Goal: Task Accomplishment & Management: Use online tool/utility

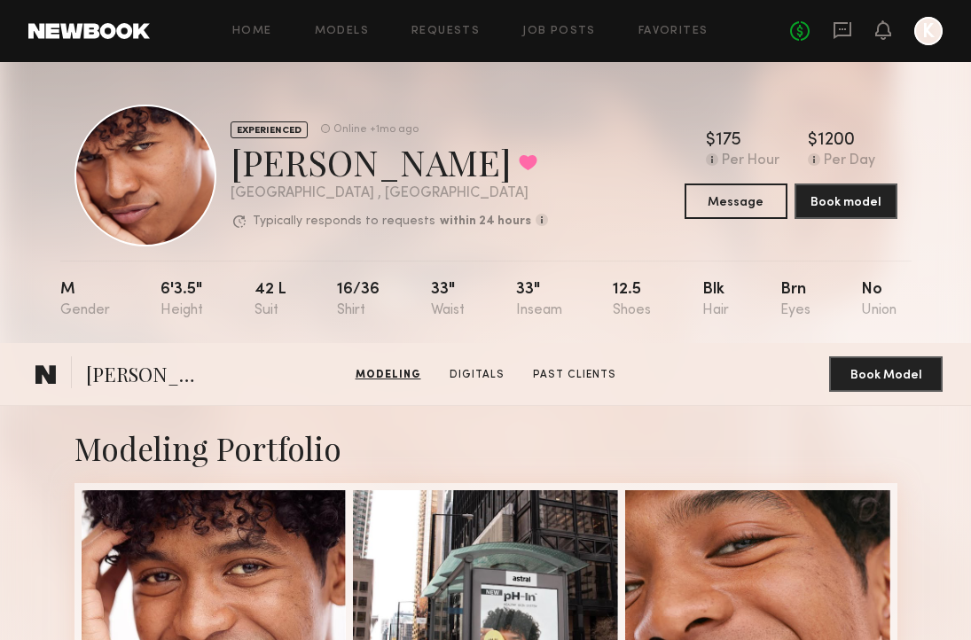
scroll to position [804, 0]
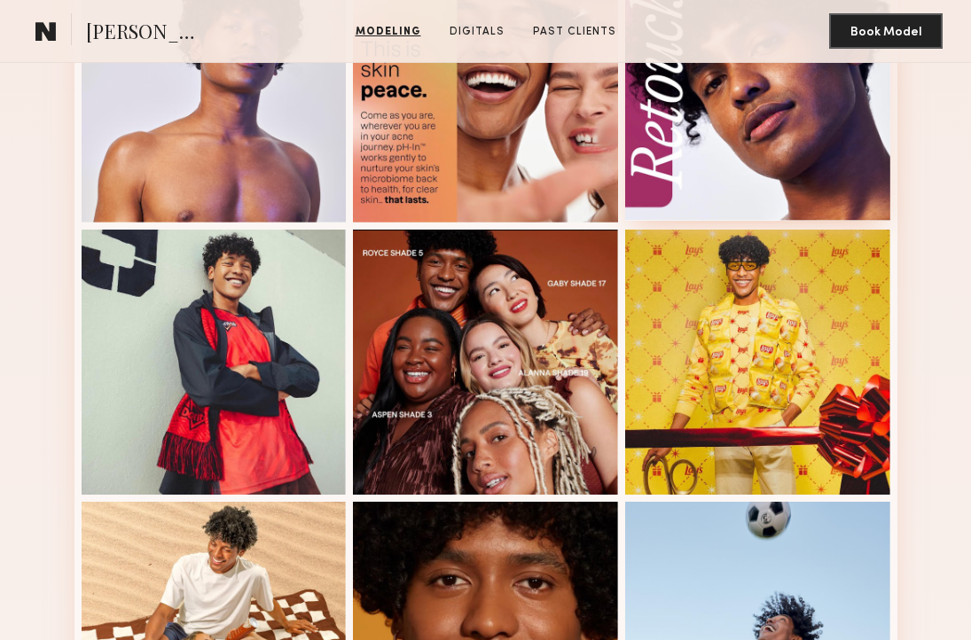
click at [662, 116] on div at bounding box center [757, 89] width 265 height 265
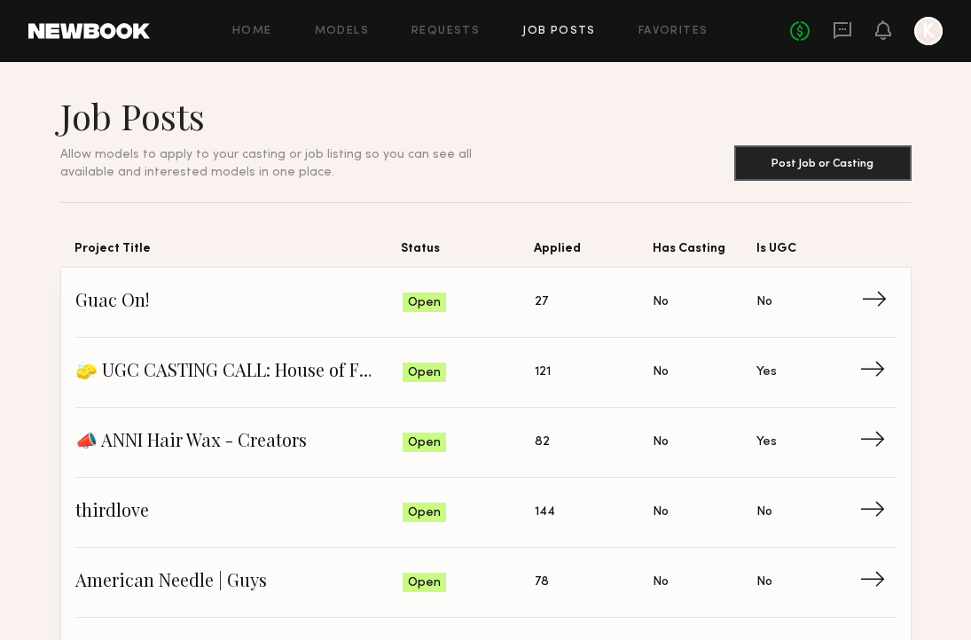
click at [534, 306] on span "Status: Open" at bounding box center [468, 302] width 133 height 27
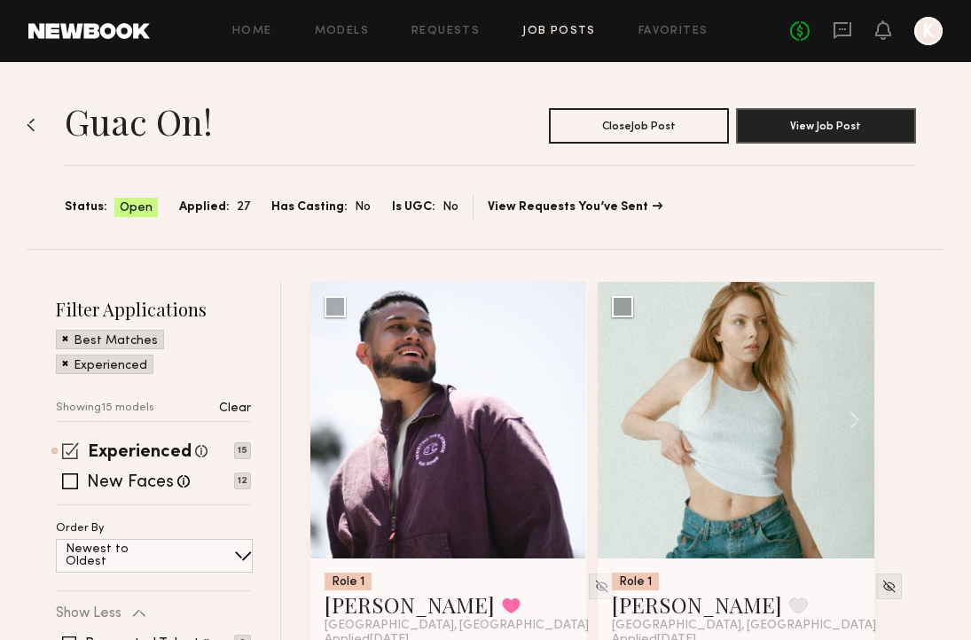
click at [66, 459] on span at bounding box center [70, 450] width 17 height 17
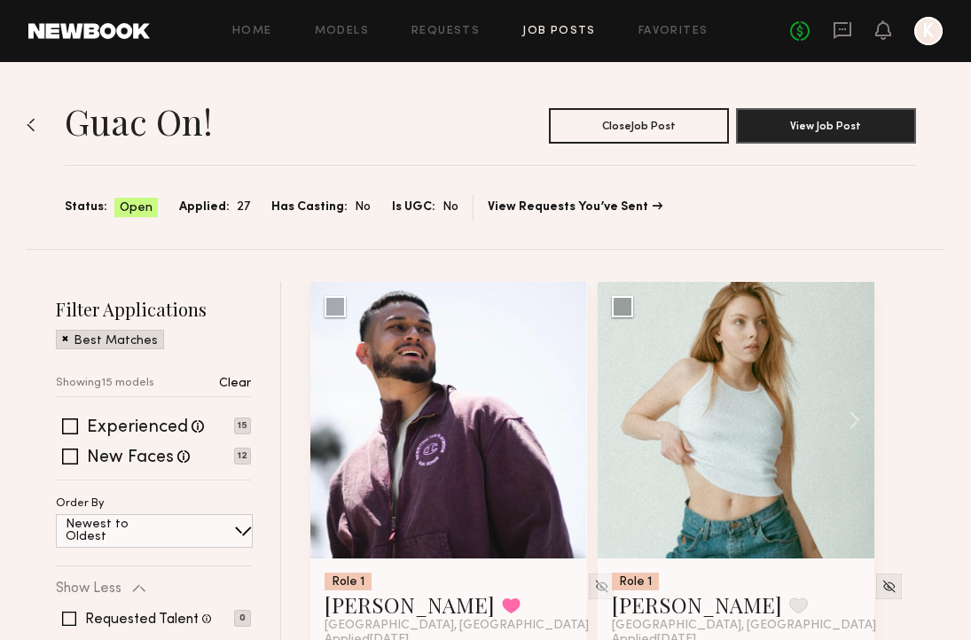
scroll to position [140, 0]
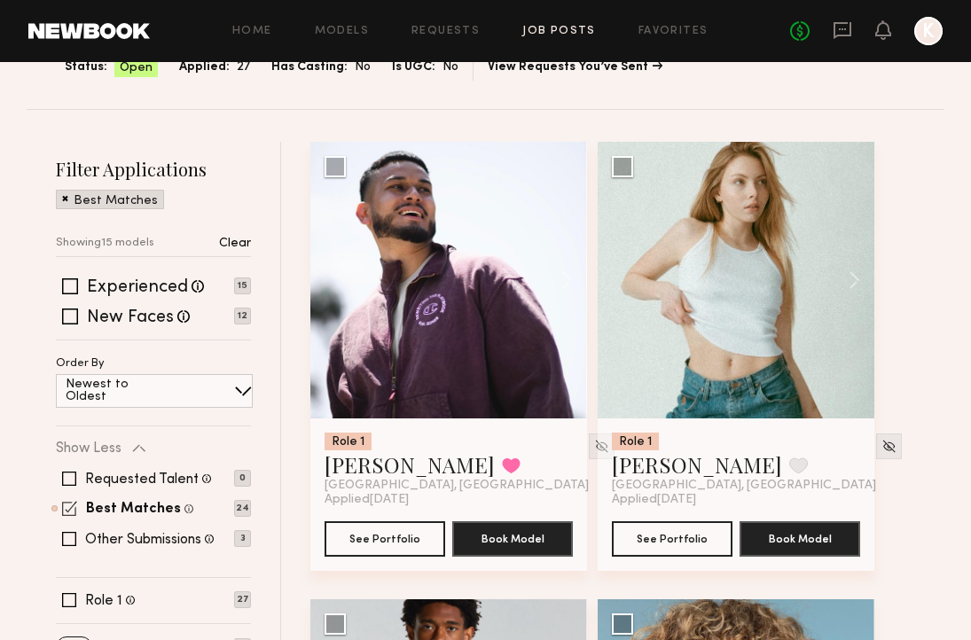
click at [69, 507] on span at bounding box center [69, 508] width 15 height 15
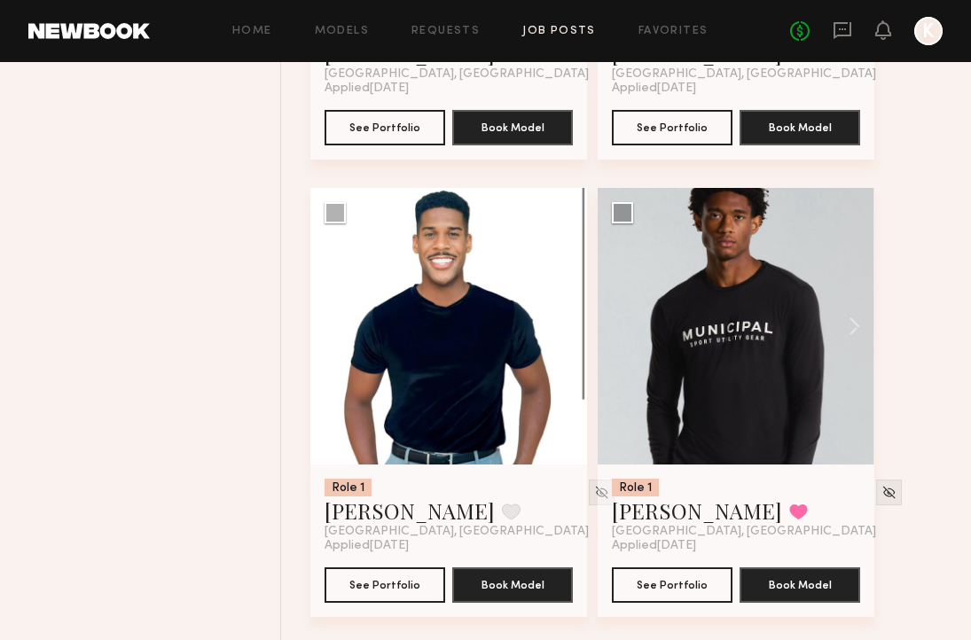
scroll to position [1078, 0]
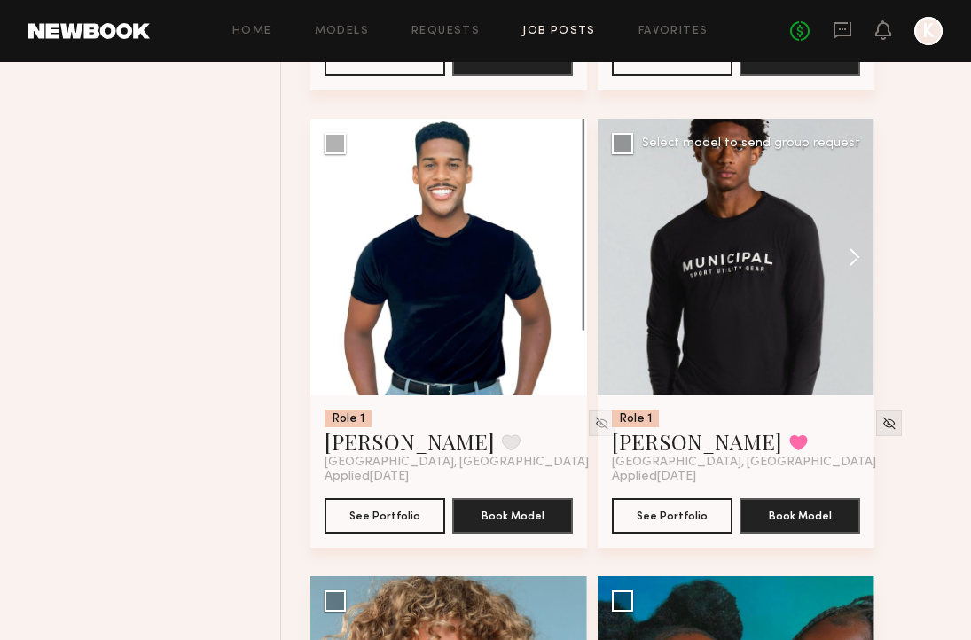
click at [835, 248] on button at bounding box center [845, 257] width 57 height 277
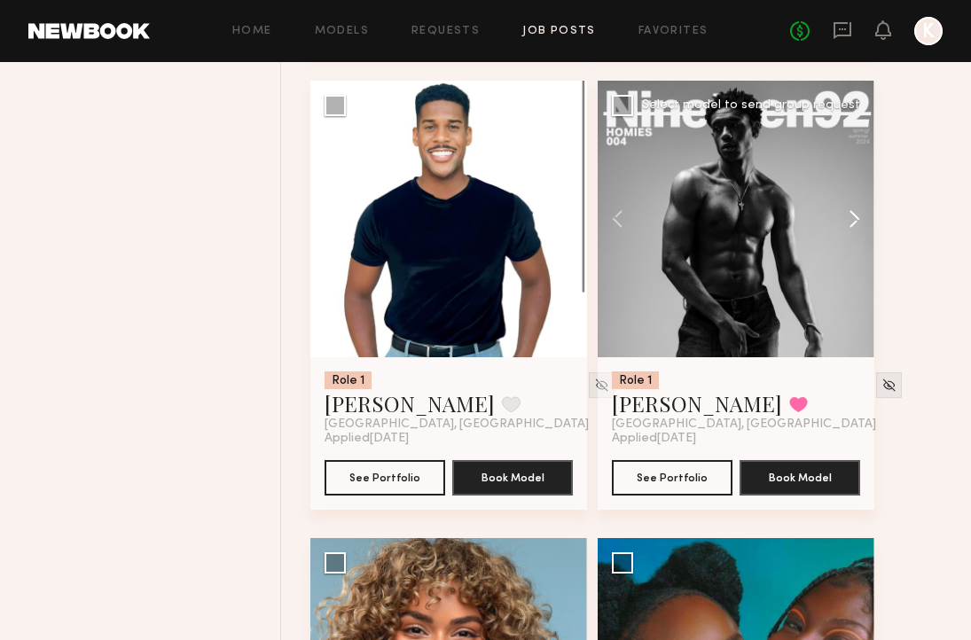
click at [834, 242] on button at bounding box center [845, 219] width 57 height 277
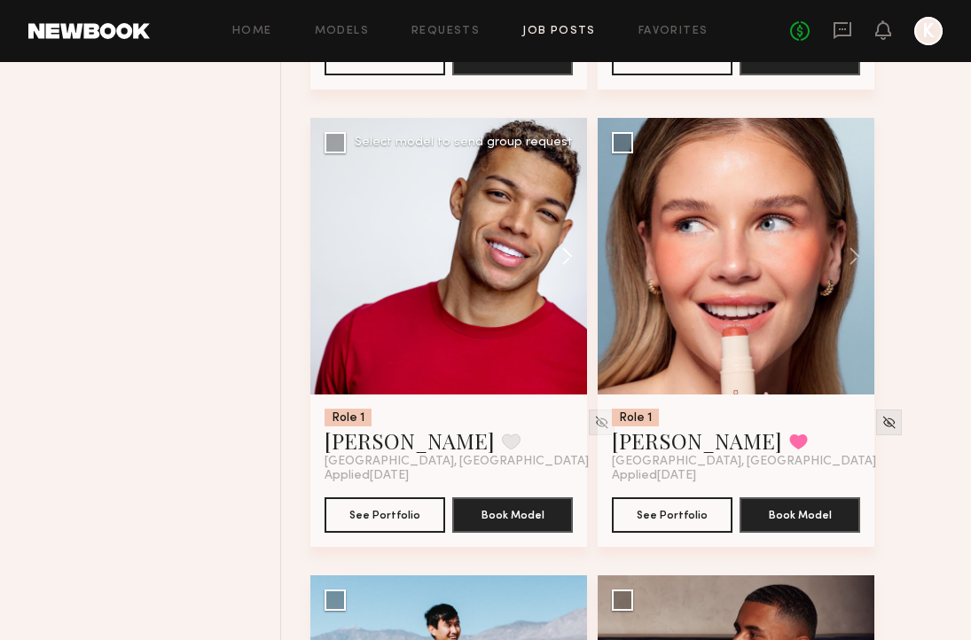
scroll to position [3848, 0]
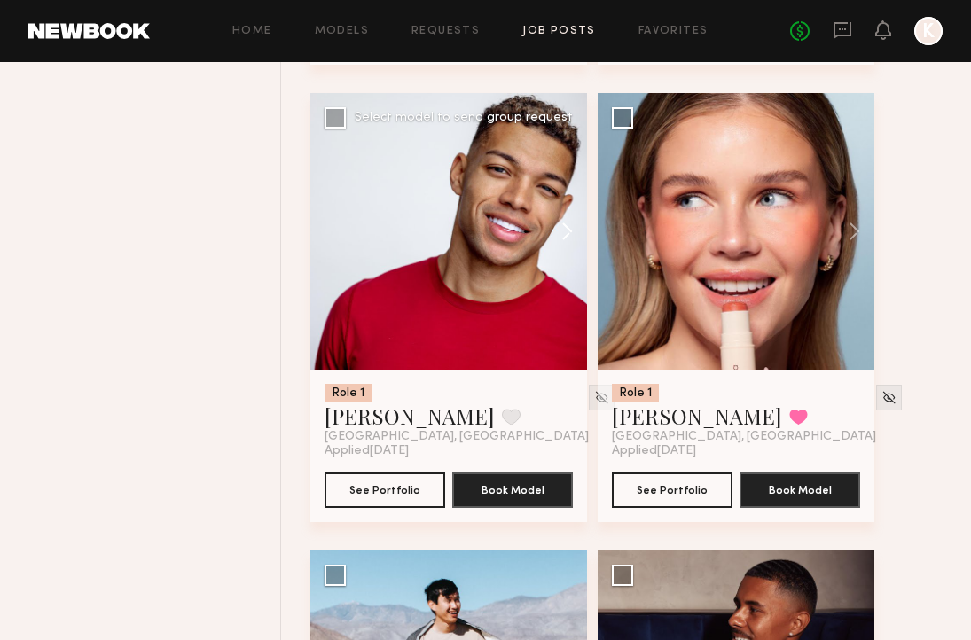
click at [562, 254] on button at bounding box center [558, 231] width 57 height 277
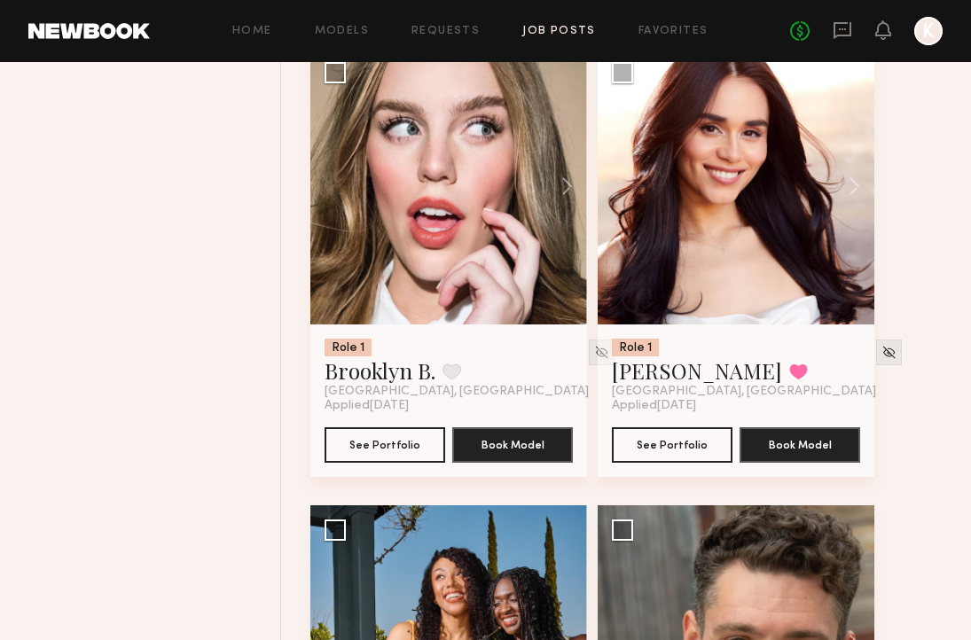
scroll to position [4865, 0]
